Goal: Navigation & Orientation: Understand site structure

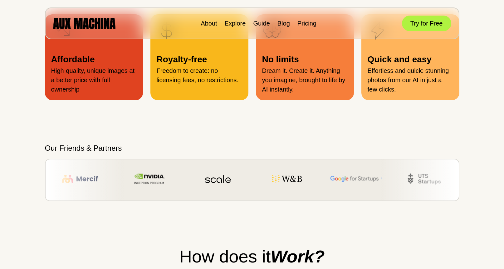
scroll to position [414, 0]
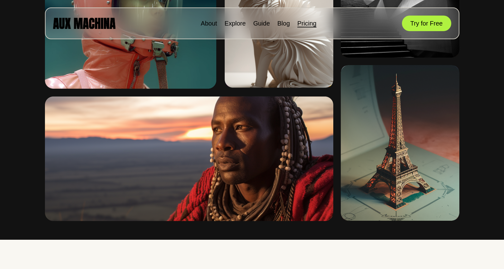
click at [307, 21] on link "Pricing" at bounding box center [306, 23] width 19 height 7
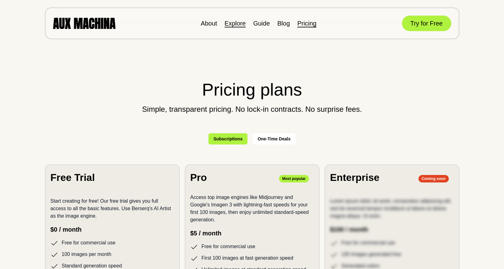
click at [229, 22] on link "Explore" at bounding box center [235, 23] width 21 height 7
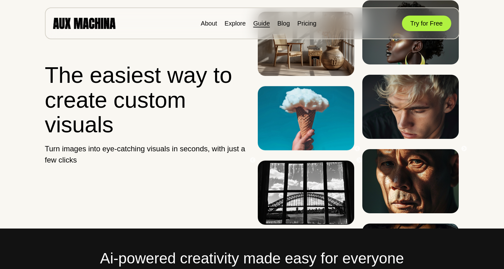
click at [260, 24] on link "Guide" at bounding box center [261, 23] width 17 height 7
